Goal: Find specific page/section: Find specific page/section

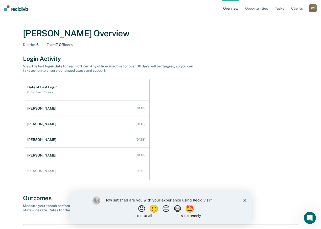
click at [244, 198] on div "How satisfied are you with your experience using Recidiviz? 😠 🙁 😑 😄 🤩 1 - Not a…" at bounding box center [160, 207] width 181 height 33
drag, startPoint x: 245, startPoint y: 200, endPoint x: 247, endPoint y: 192, distance: 8.5
click at [245, 200] on icon "Close survey" at bounding box center [244, 200] width 3 height 3
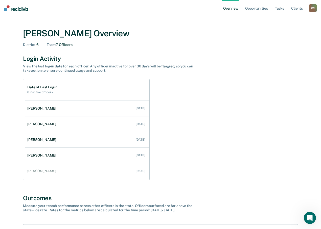
drag, startPoint x: 312, startPoint y: 8, endPoint x: 310, endPoint y: 10, distance: 3.4
click at [312, 8] on div "C C" at bounding box center [312, 8] width 8 height 8
click at [286, 31] on link "Go to Operations" at bounding box center [292, 33] width 41 height 4
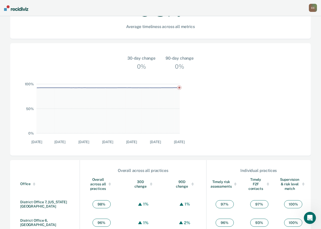
scroll to position [126, 0]
click at [45, 218] on link "District Office 6, [GEOGRAPHIC_DATA]" at bounding box center [38, 222] width 36 height 8
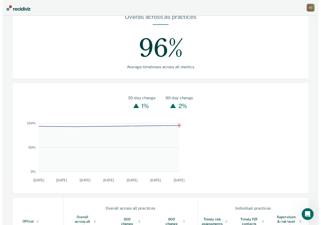
scroll to position [2, 0]
